Goal: Navigation & Orientation: Find specific page/section

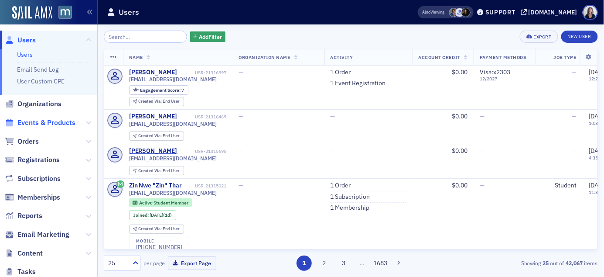
click at [45, 122] on span "Events & Products" at bounding box center [46, 123] width 58 height 10
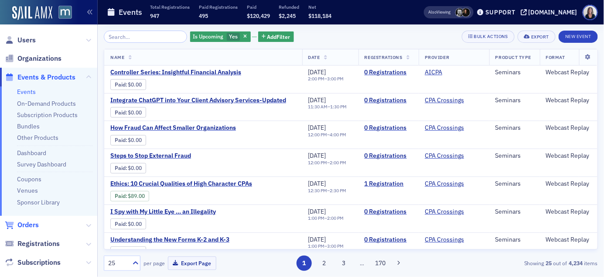
click at [24, 224] on span "Orders" at bounding box center [27, 225] width 21 height 10
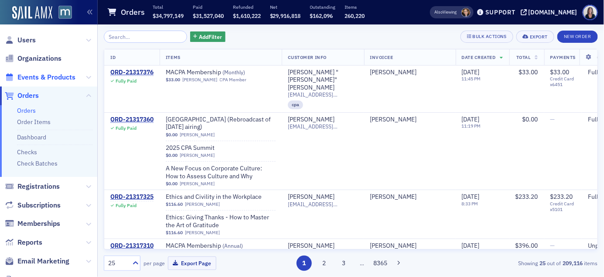
click at [37, 76] on span "Events & Products" at bounding box center [46, 77] width 58 height 10
